Goal: Find specific page/section: Find specific page/section

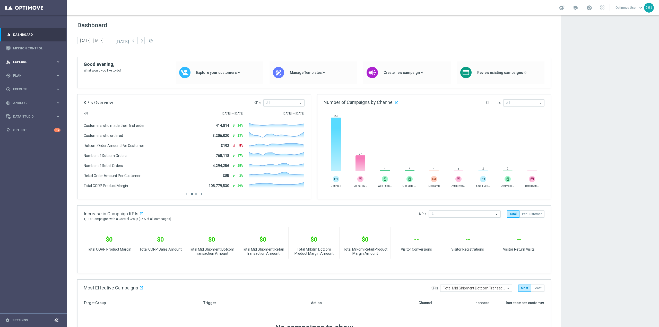
click at [44, 66] on div "person_search Explore keyboard_arrow_right" at bounding box center [33, 62] width 66 height 14
click at [39, 140] on div "gps_fixed Plan keyboard_arrow_right" at bounding box center [33, 138] width 66 height 14
click at [40, 102] on span "Templates" at bounding box center [32, 101] width 37 height 3
click at [42, 101] on span "Templates" at bounding box center [32, 101] width 37 height 3
click at [49, 64] on div "person_search Explore" at bounding box center [31, 62] width 50 height 5
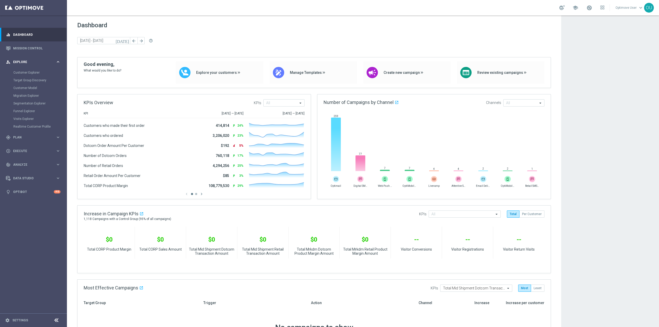
click at [49, 64] on div "person_search Explore" at bounding box center [31, 62] width 50 height 5
click at [46, 90] on span "Execute" at bounding box center [34, 89] width 42 height 3
click at [48, 77] on span "Plan" at bounding box center [34, 75] width 42 height 3
click at [42, 103] on span "Templates" at bounding box center [32, 101] width 37 height 3
